Goal: Find specific page/section: Find specific page/section

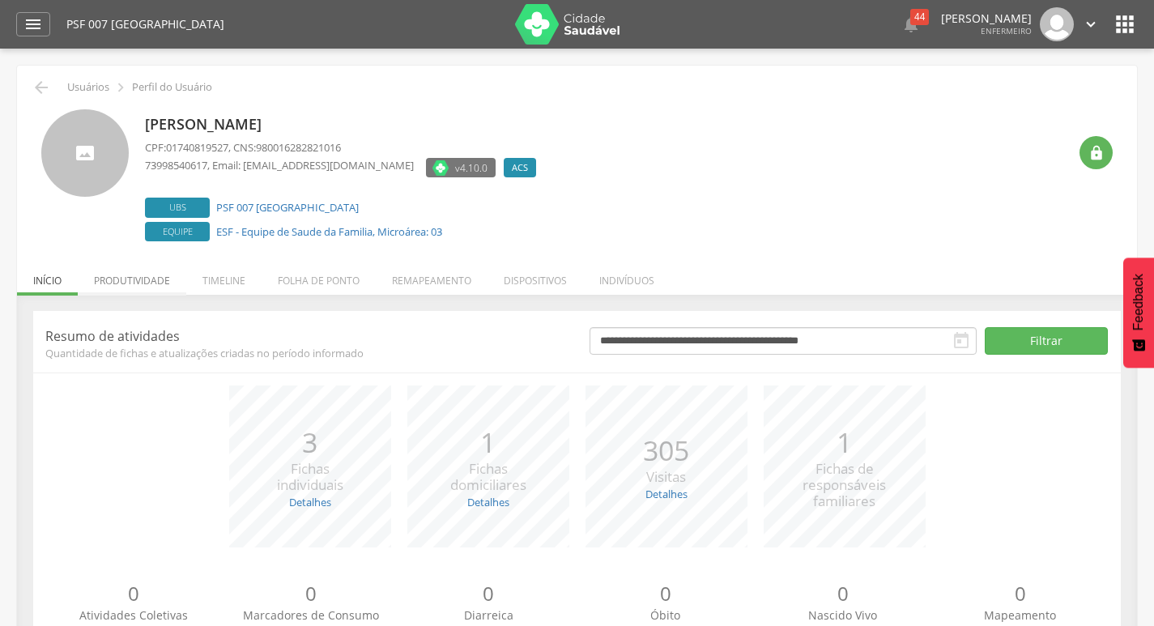
click at [106, 282] on li "Produtividade" at bounding box center [132, 277] width 109 height 38
click at [147, 288] on li "Produtividade" at bounding box center [132, 277] width 109 height 38
click at [162, 270] on li "Produtividade" at bounding box center [132, 277] width 109 height 38
click at [138, 274] on li "Produtividade" at bounding box center [132, 277] width 109 height 38
click at [164, 287] on li "Produtividade" at bounding box center [132, 277] width 109 height 38
